Goal: Task Accomplishment & Management: Use online tool/utility

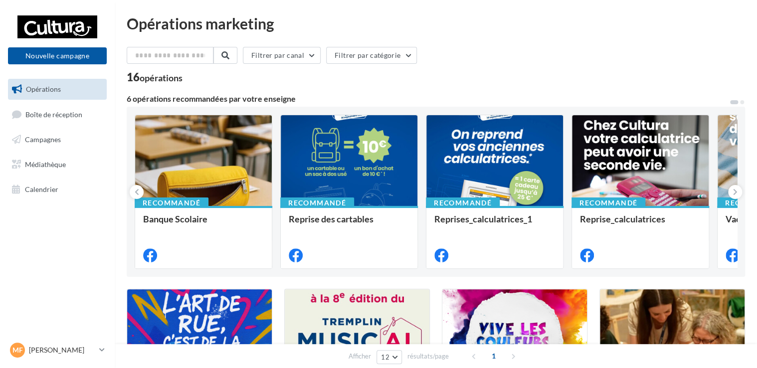
click at [273, 121] on div "Recommandé Banque Scolaire Recommandé Reprise des cartables Recommandé Reprises…" at bounding box center [436, 192] width 603 height 154
click at [53, 58] on button "Nouvelle campagne" at bounding box center [57, 55] width 99 height 17
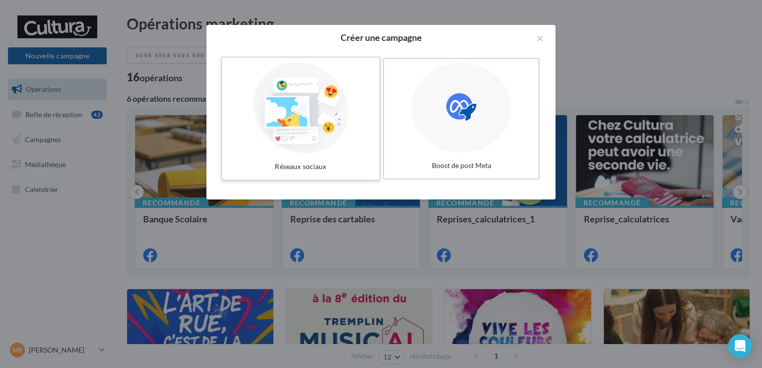
click at [332, 133] on div at bounding box center [301, 108] width 150 height 92
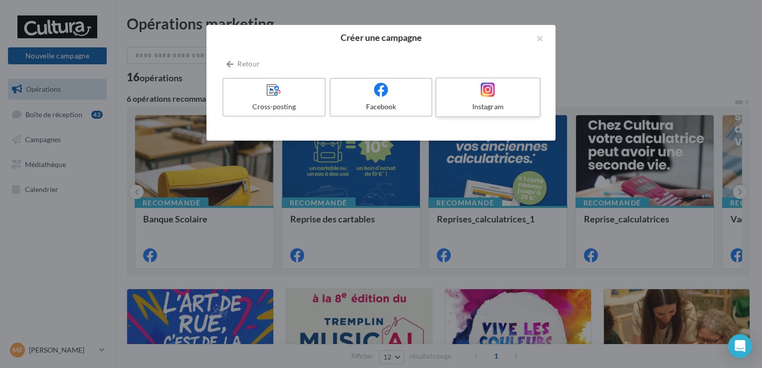
click at [482, 86] on icon at bounding box center [488, 89] width 14 height 14
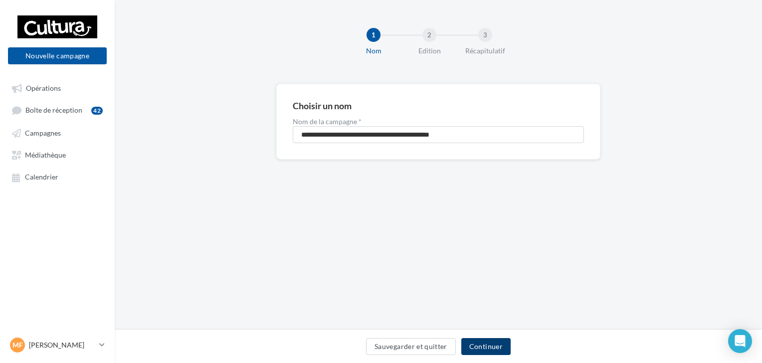
click at [486, 347] on button "Continuer" at bounding box center [486, 346] width 49 height 17
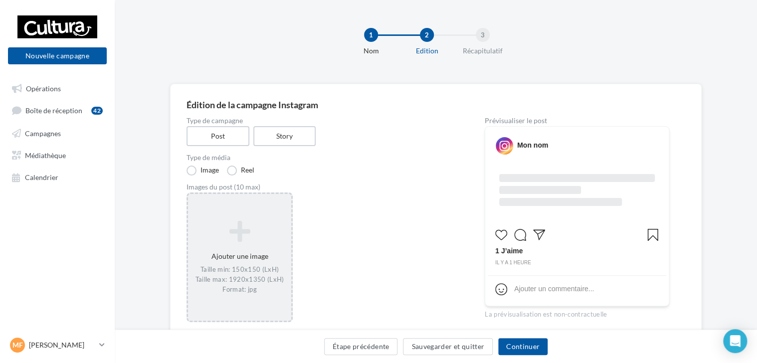
click at [260, 221] on icon at bounding box center [239, 232] width 95 height 24
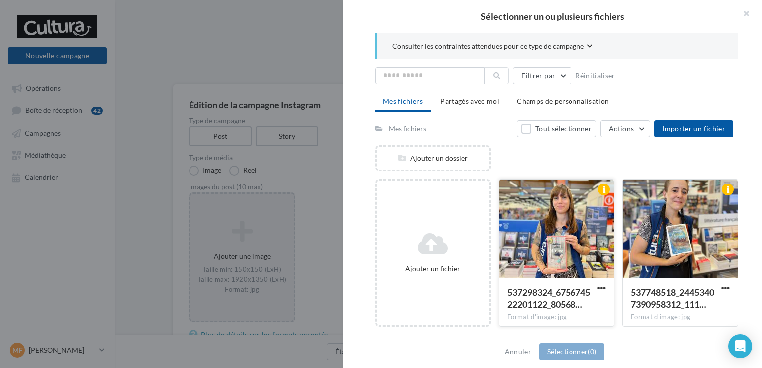
click at [559, 206] on div at bounding box center [556, 230] width 115 height 100
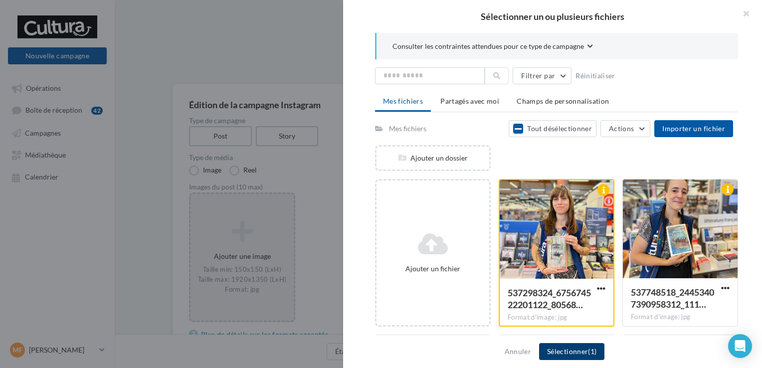
click at [556, 343] on button "Sélectionner (1)" at bounding box center [571, 351] width 65 height 17
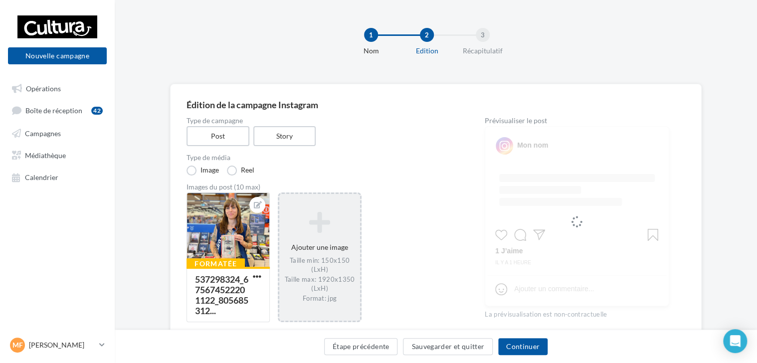
scroll to position [66, 0]
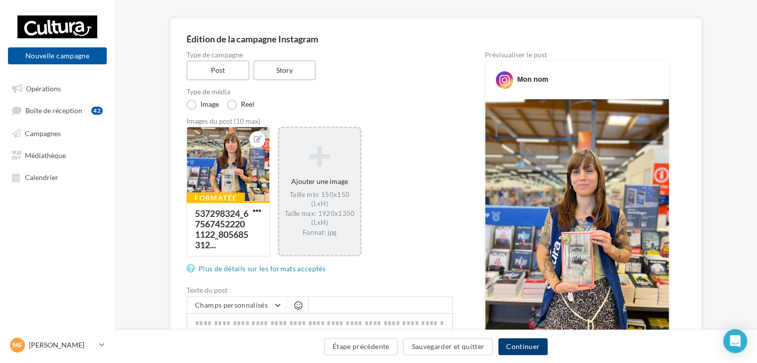
click at [523, 348] on button "Continuer" at bounding box center [522, 346] width 49 height 17
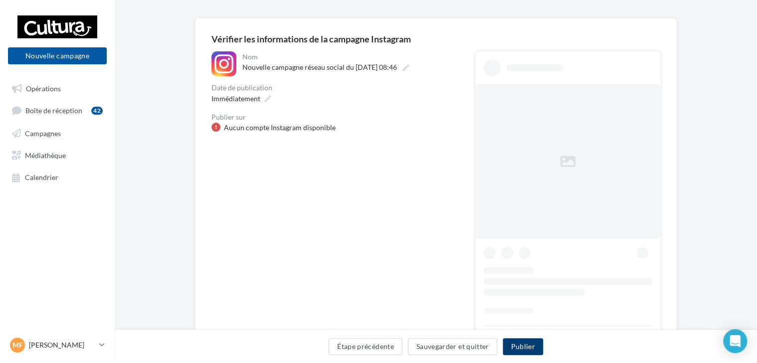
drag, startPoint x: 523, startPoint y: 348, endPoint x: 400, endPoint y: 146, distance: 236.7
click at [400, 146] on div "**********" at bounding box center [436, 210] width 643 height 385
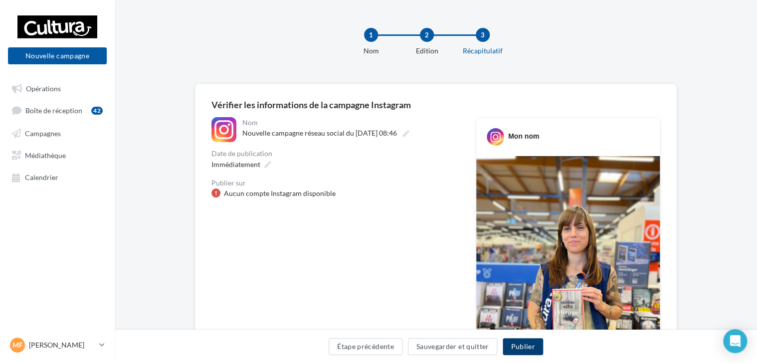
scroll to position [218, 0]
